Goal: Task Accomplishment & Management: Manage account settings

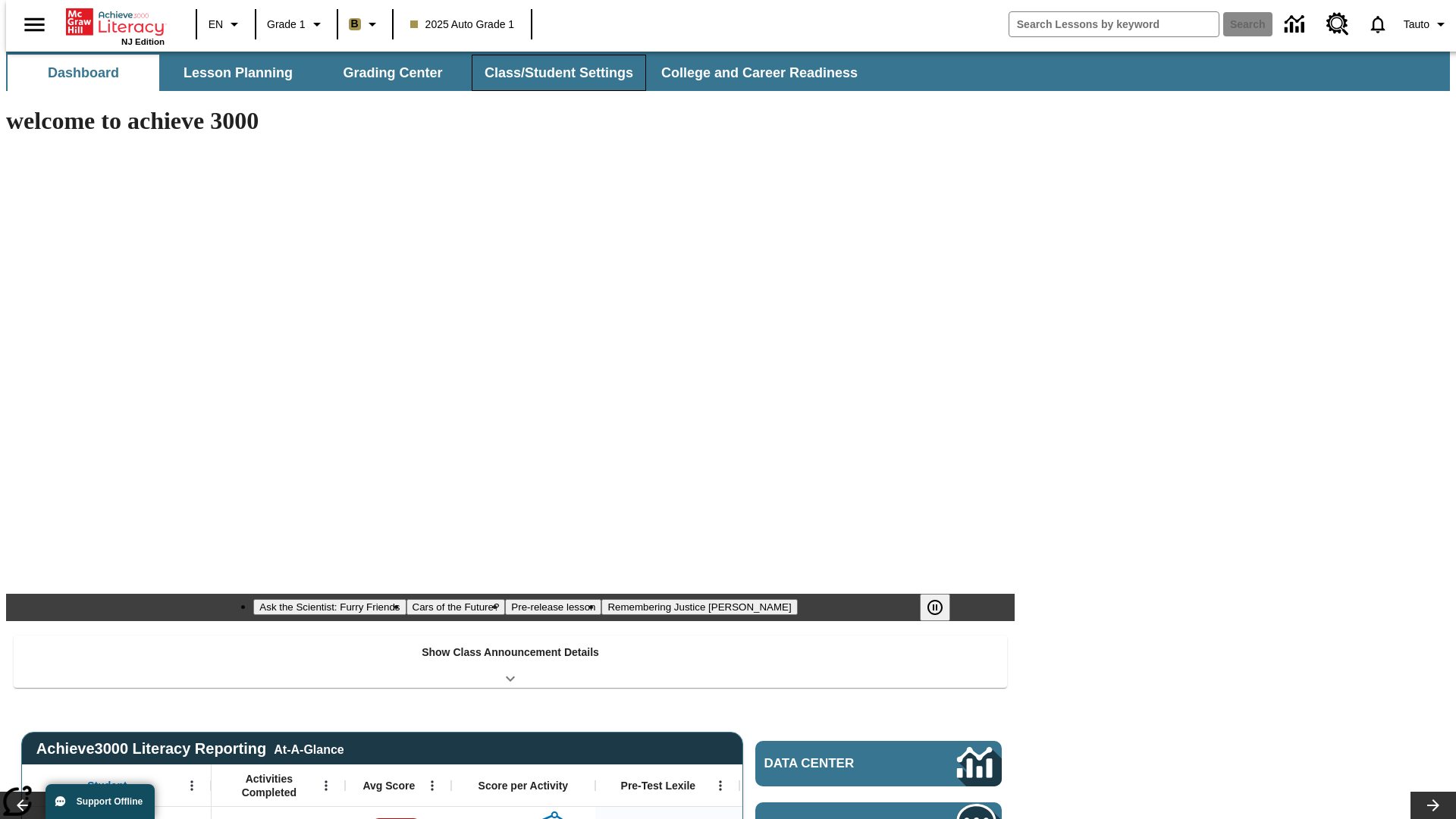
click at [550, 73] on button "Class/Student Settings" at bounding box center [559, 73] width 174 height 36
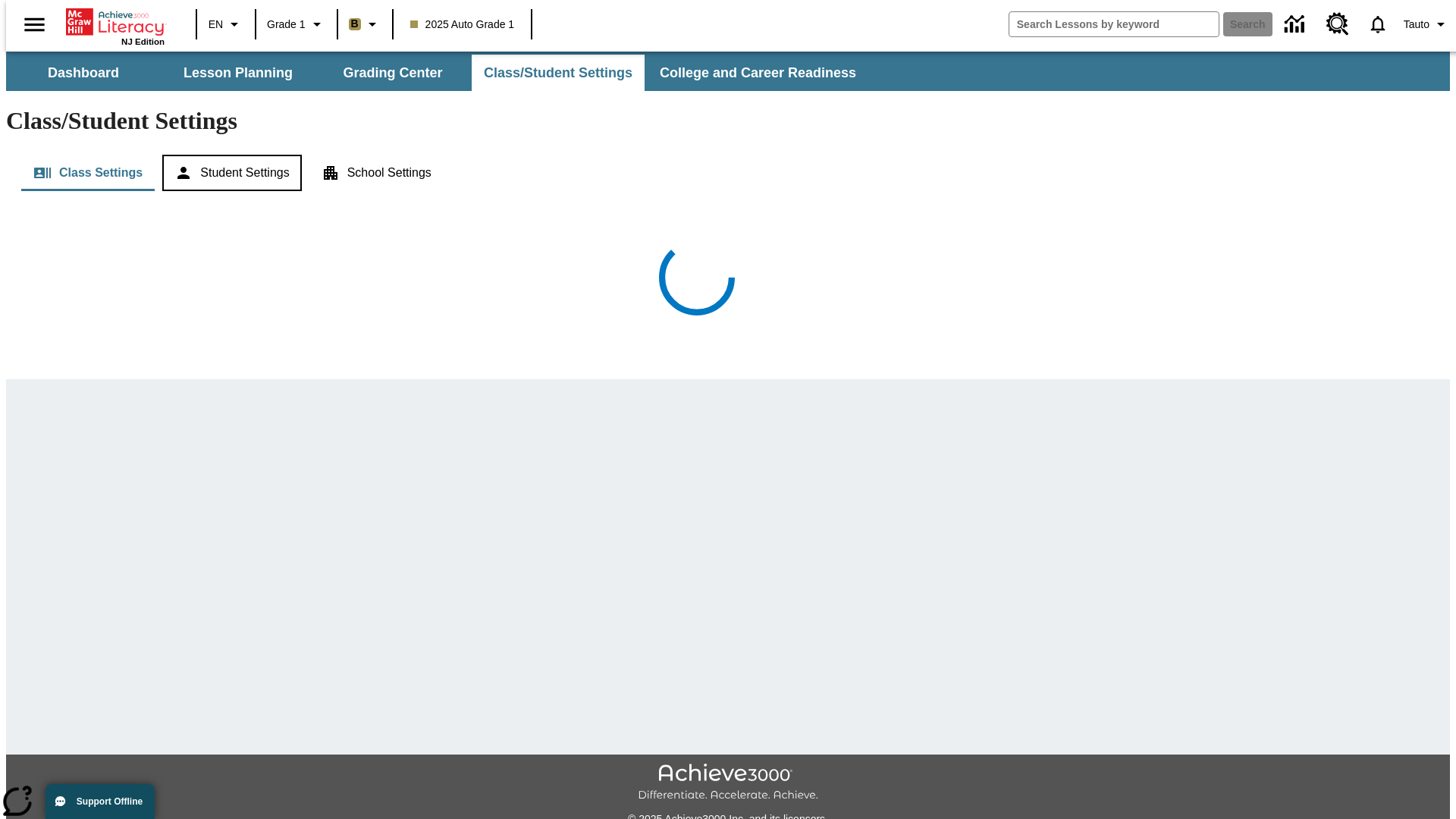
click at [229, 155] on button "Student Settings" at bounding box center [231, 173] width 139 height 36
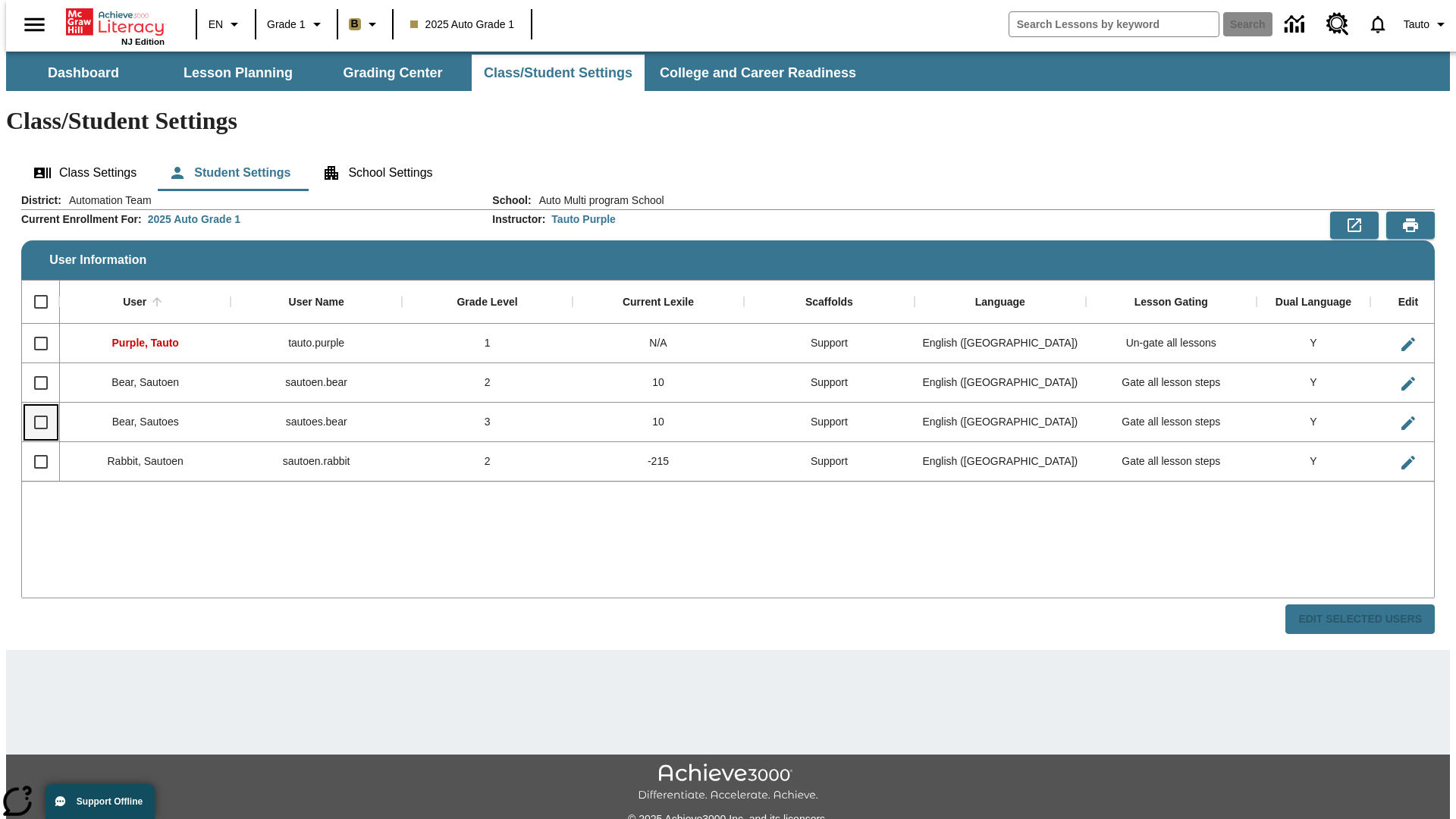
click at [35, 407] on input "Select row" at bounding box center [41, 423] width 32 height 32
checkbox input "true"
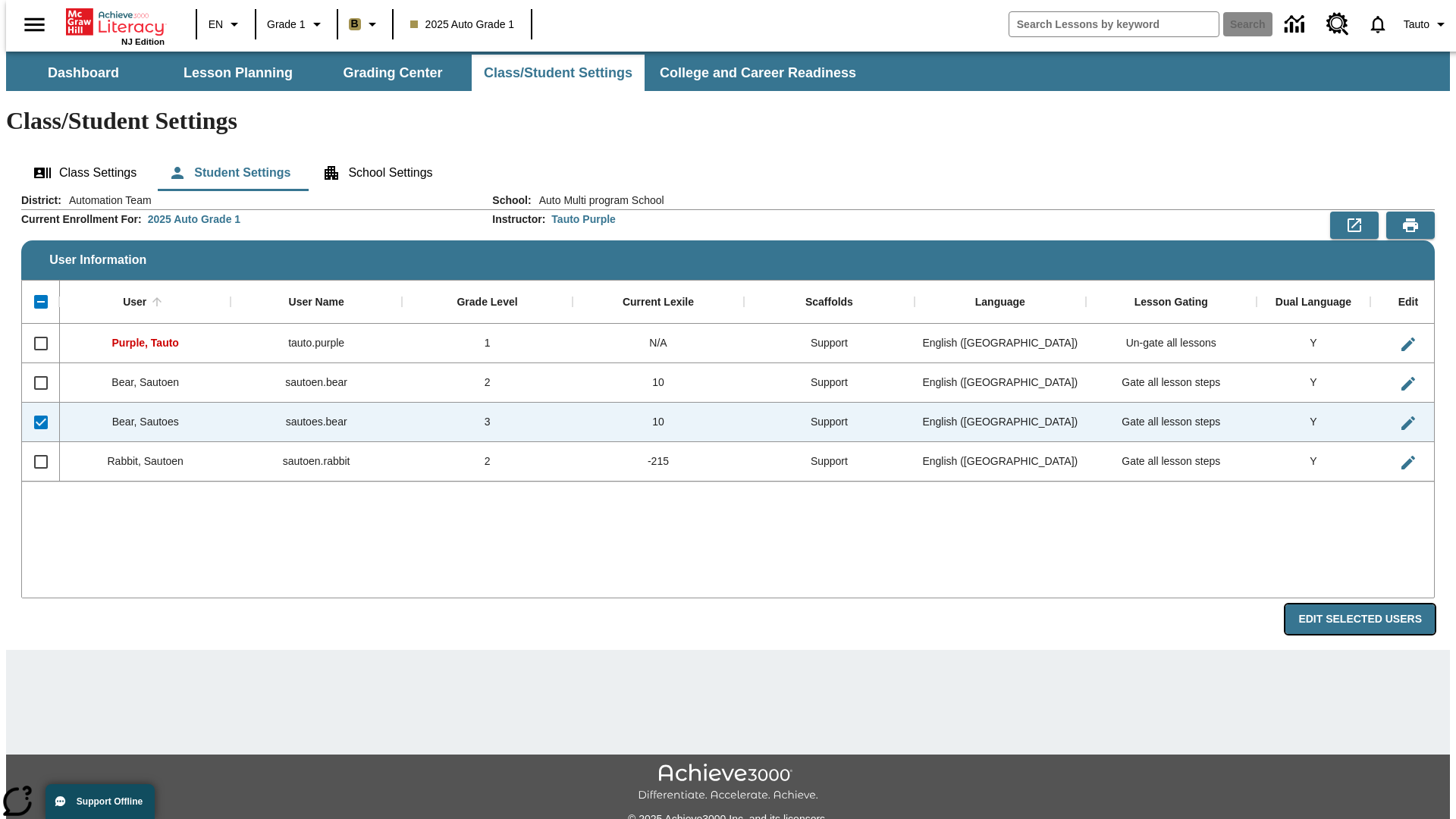
click at [1371, 604] on button "Edit Selected Users" at bounding box center [1360, 619] width 149 height 30
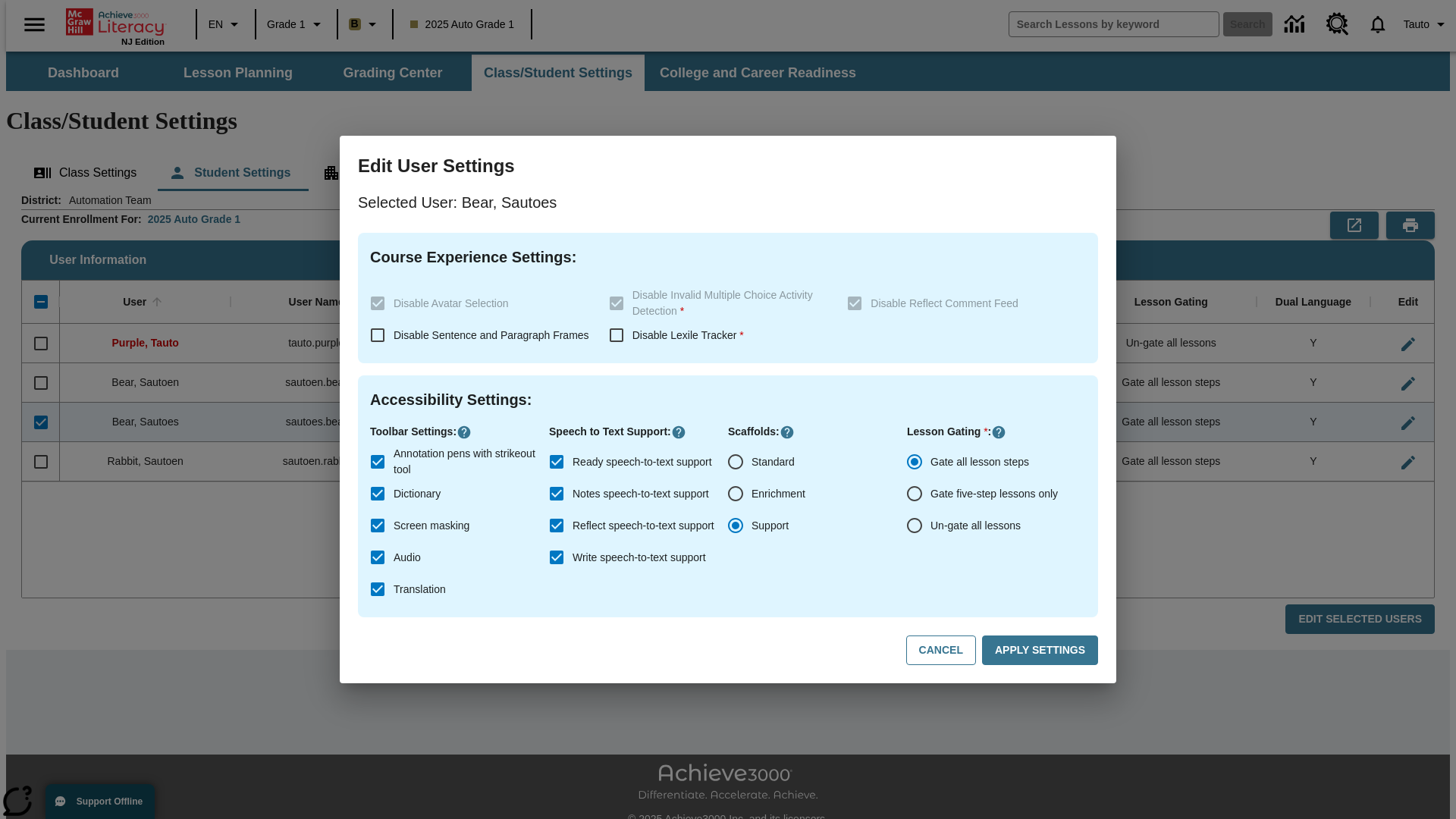
click at [914, 525] on input "Un-gate all lessons" at bounding box center [914, 525] width 32 height 32
radio input "true"
click at [1043, 650] on button "Apply Settings" at bounding box center [1040, 650] width 116 height 30
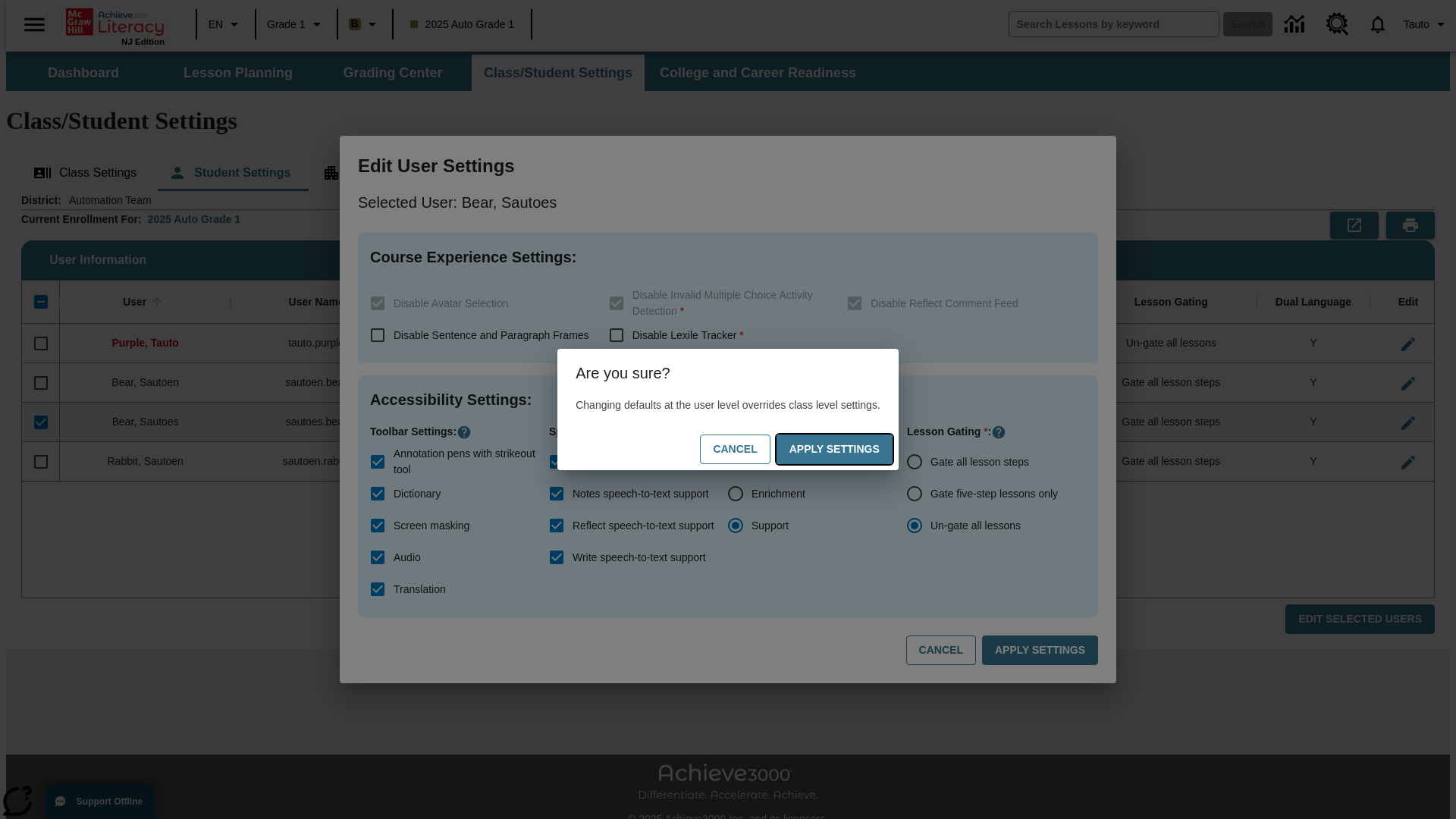
click at [849, 449] on button "Apply Settings" at bounding box center [834, 450] width 116 height 30
radio input "true"
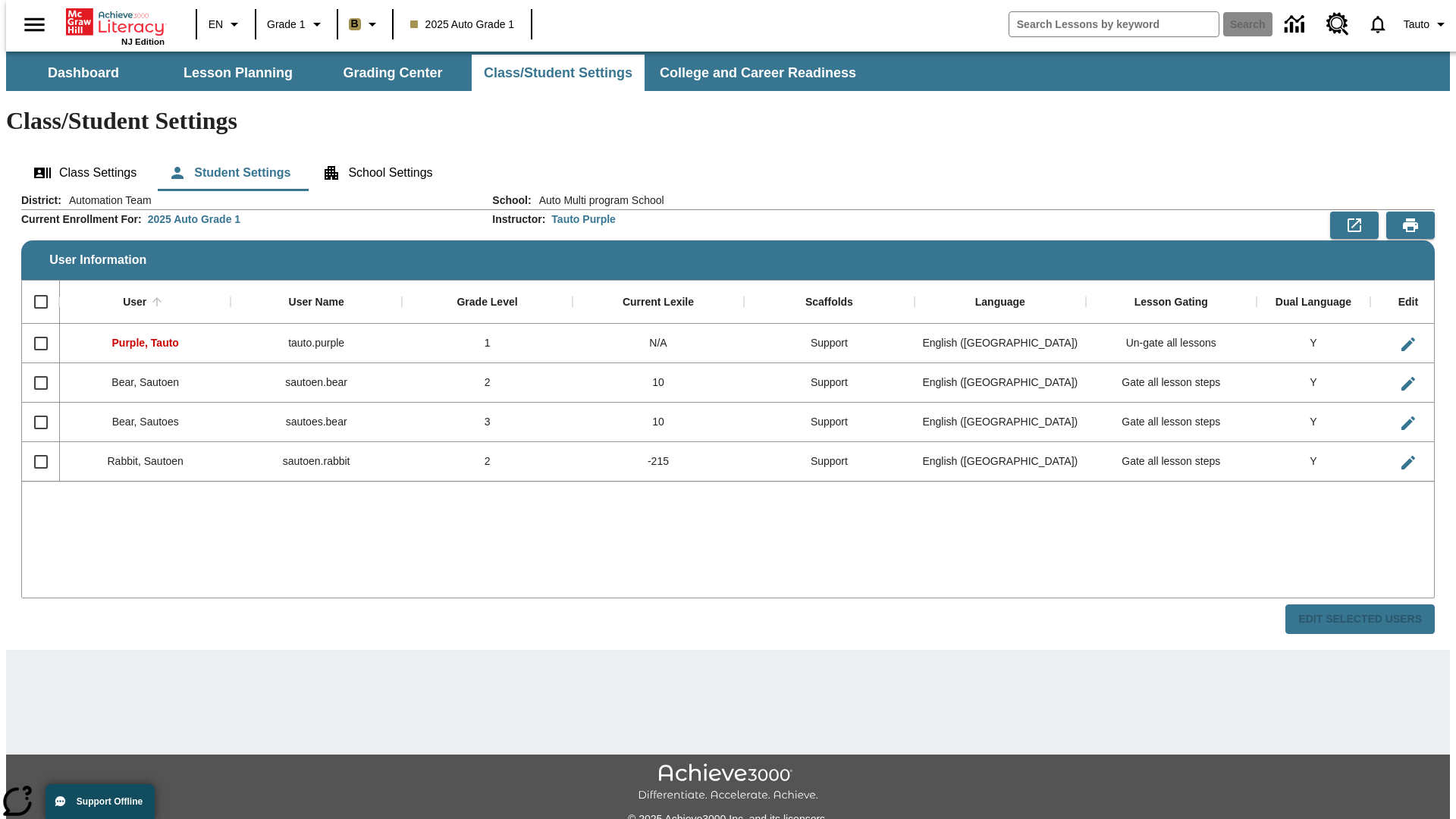
checkbox input "false"
click at [35, 407] on input "Select row" at bounding box center [41, 423] width 32 height 32
checkbox input "true"
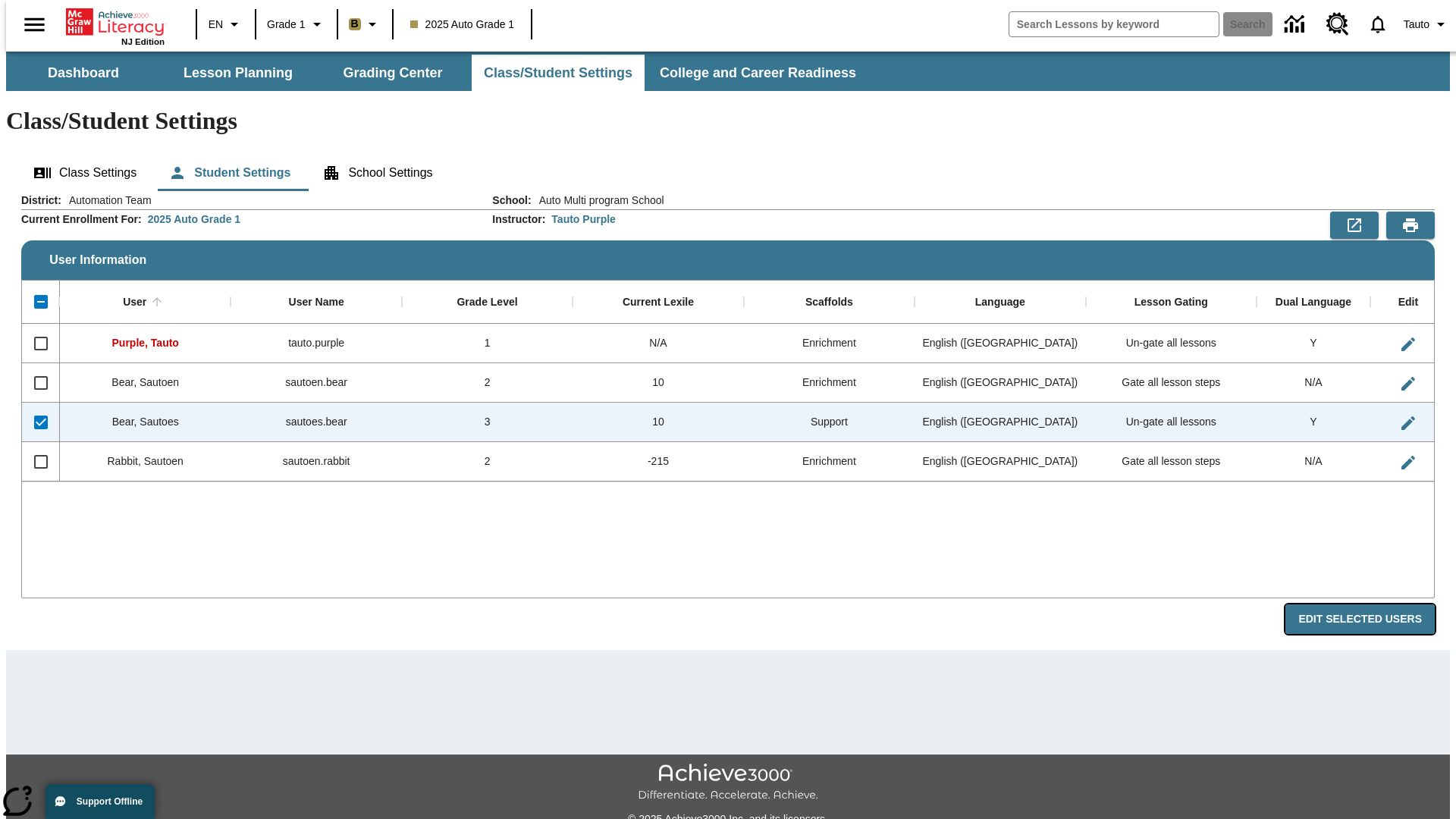
click at [1371, 604] on button "Edit Selected Users" at bounding box center [1360, 619] width 149 height 30
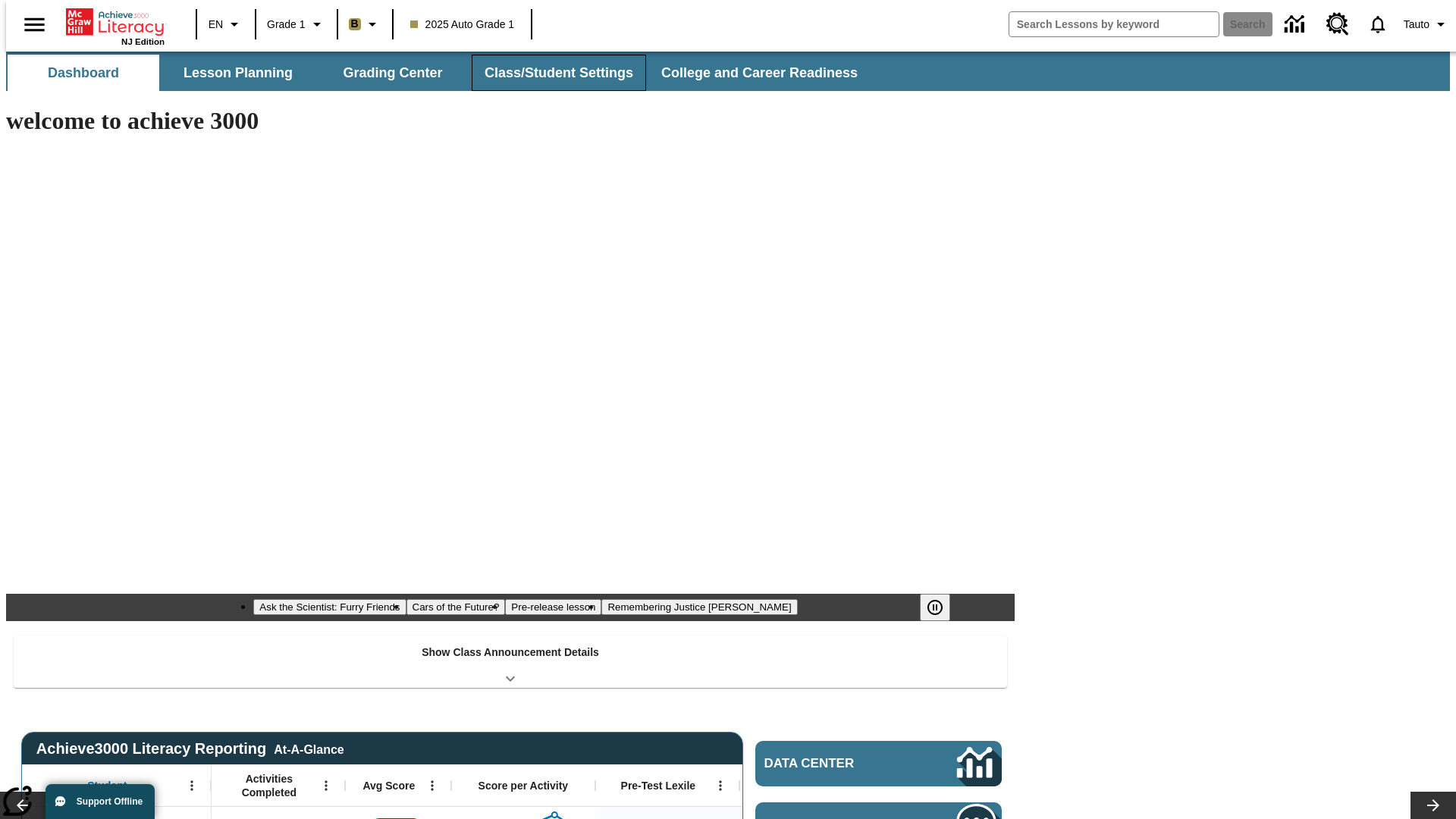
click at [550, 73] on button "Class/Student Settings" at bounding box center [559, 73] width 174 height 36
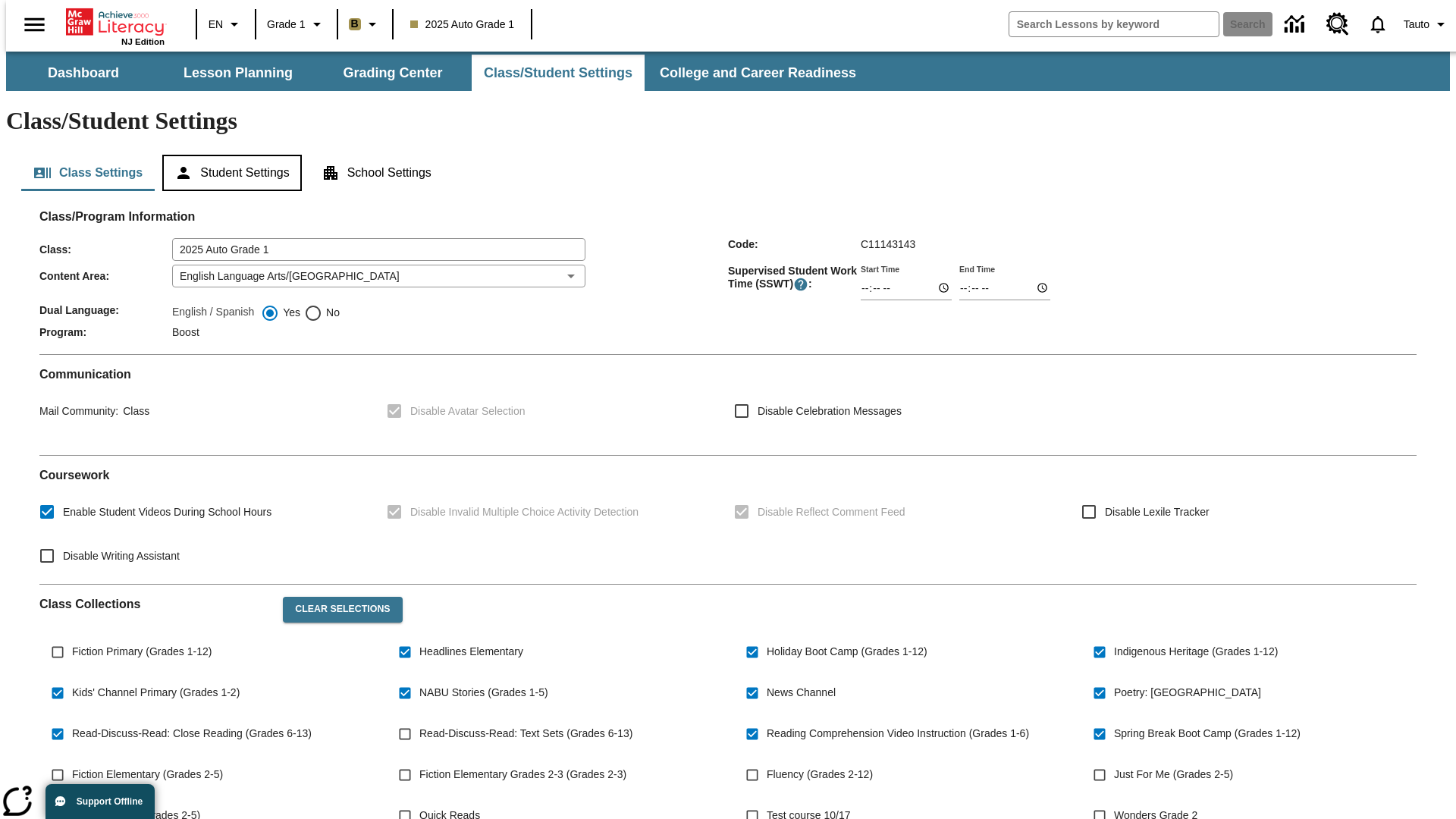
click at [229, 155] on button "Student Settings" at bounding box center [231, 173] width 139 height 36
